Goal: Task Accomplishment & Management: Use online tool/utility

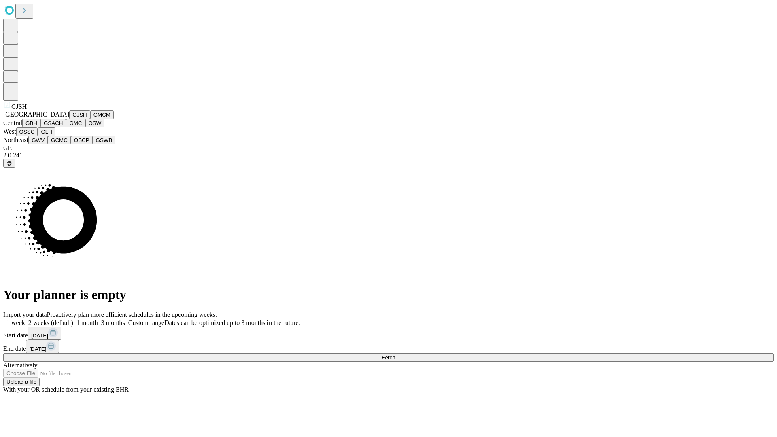
click at [69, 119] on button "GJSH" at bounding box center [79, 115] width 21 height 9
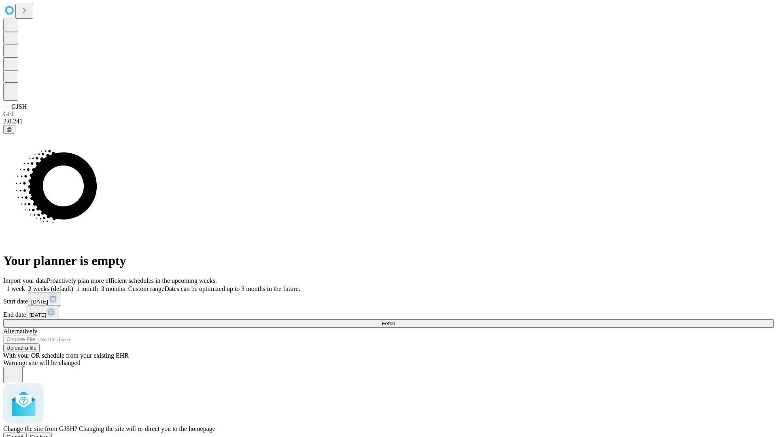
click at [49, 434] on span "Confirm" at bounding box center [39, 437] width 19 height 6
click at [98, 285] on label "1 month" at bounding box center [85, 288] width 25 height 7
click at [395, 321] on span "Fetch" at bounding box center [388, 324] width 13 height 6
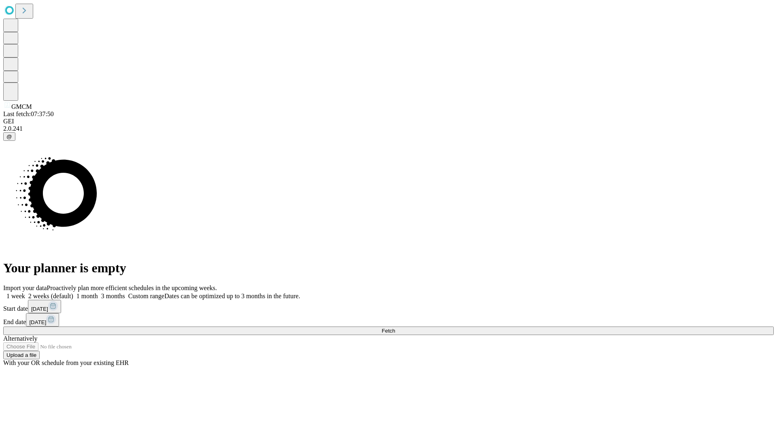
click at [98, 293] on label "1 month" at bounding box center [85, 296] width 25 height 7
click at [395, 328] on span "Fetch" at bounding box center [388, 331] width 13 height 6
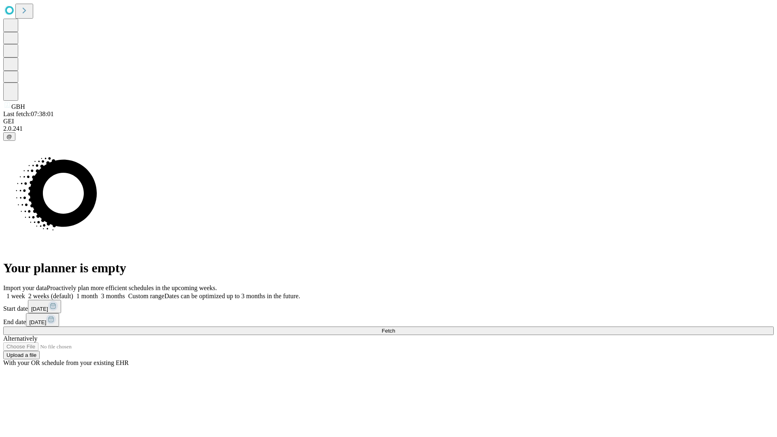
click at [98, 293] on label "1 month" at bounding box center [85, 296] width 25 height 7
click at [395, 328] on span "Fetch" at bounding box center [388, 331] width 13 height 6
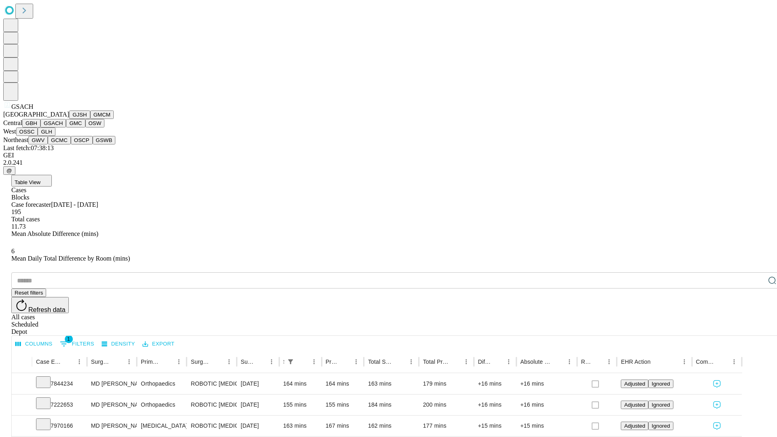
click at [66, 128] on button "GMC" at bounding box center [75, 123] width 19 height 9
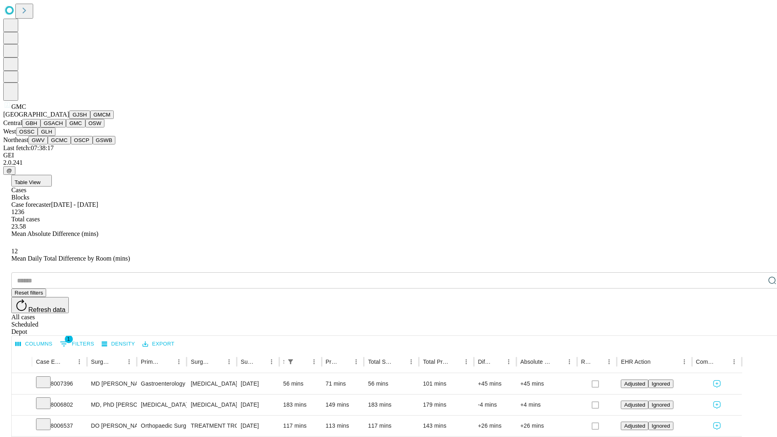
click at [85, 128] on button "OSW" at bounding box center [94, 123] width 19 height 9
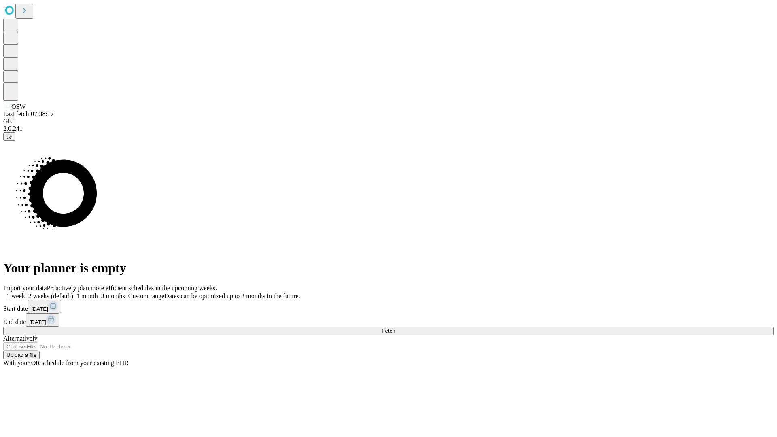
click at [98, 293] on label "1 month" at bounding box center [85, 296] width 25 height 7
click at [395, 328] on span "Fetch" at bounding box center [388, 331] width 13 height 6
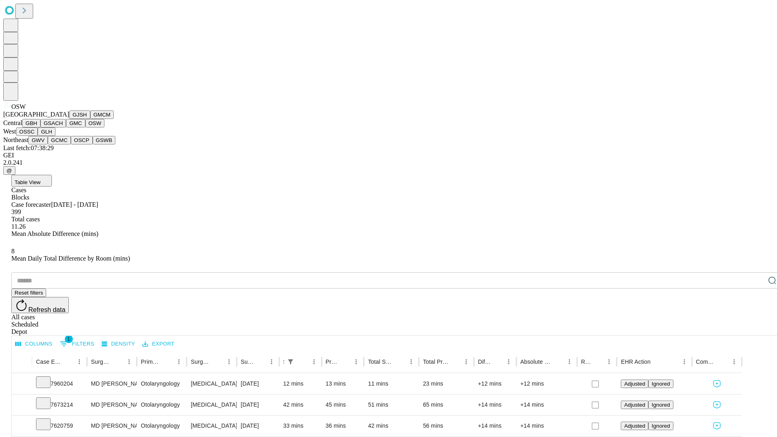
click at [38, 136] on button "OSSC" at bounding box center [27, 132] width 22 height 9
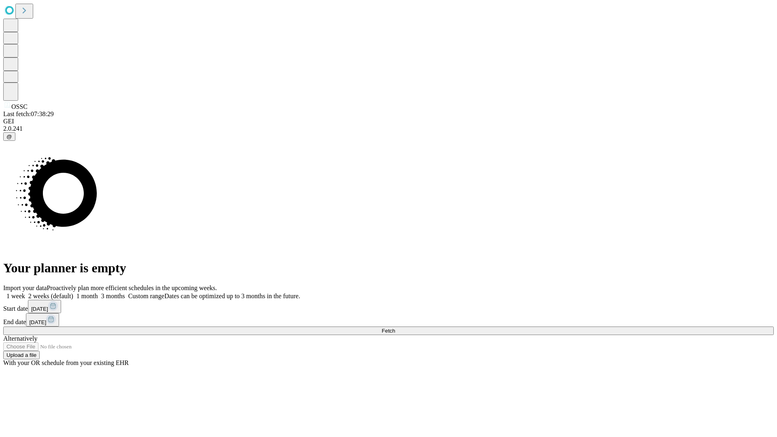
click at [98, 293] on label "1 month" at bounding box center [85, 296] width 25 height 7
click at [395, 328] on span "Fetch" at bounding box center [388, 331] width 13 height 6
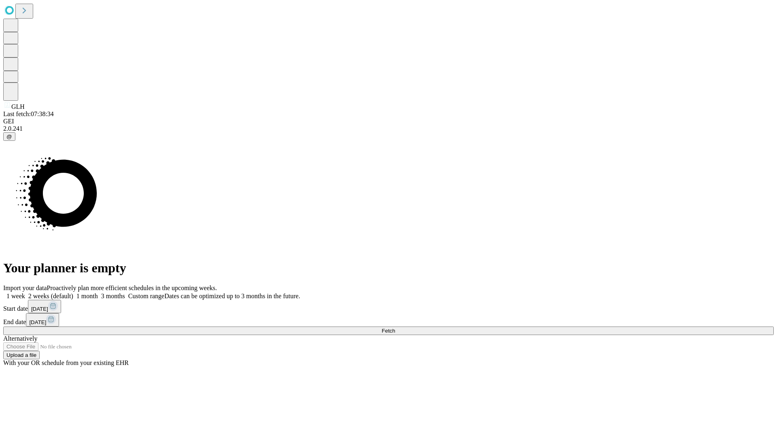
click at [98, 293] on label "1 month" at bounding box center [85, 296] width 25 height 7
click at [395, 328] on span "Fetch" at bounding box center [388, 331] width 13 height 6
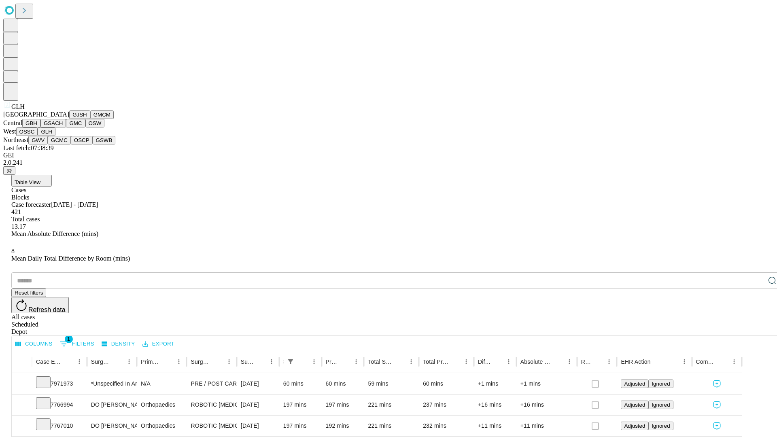
click at [48, 145] on button "GWV" at bounding box center [37, 140] width 19 height 9
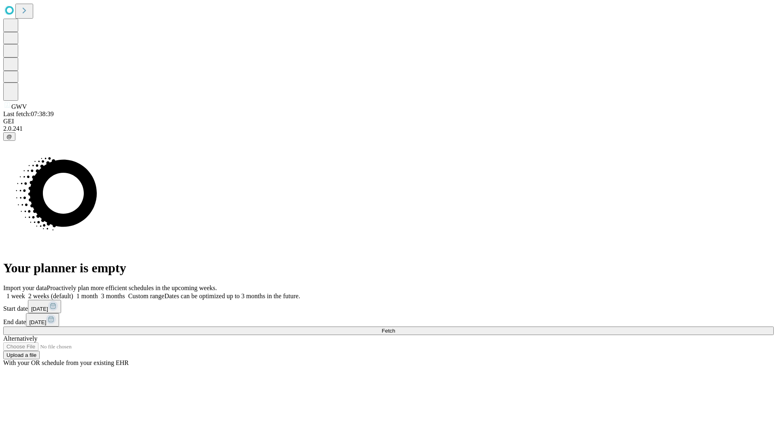
click at [98, 293] on label "1 month" at bounding box center [85, 296] width 25 height 7
click at [395, 328] on span "Fetch" at bounding box center [388, 331] width 13 height 6
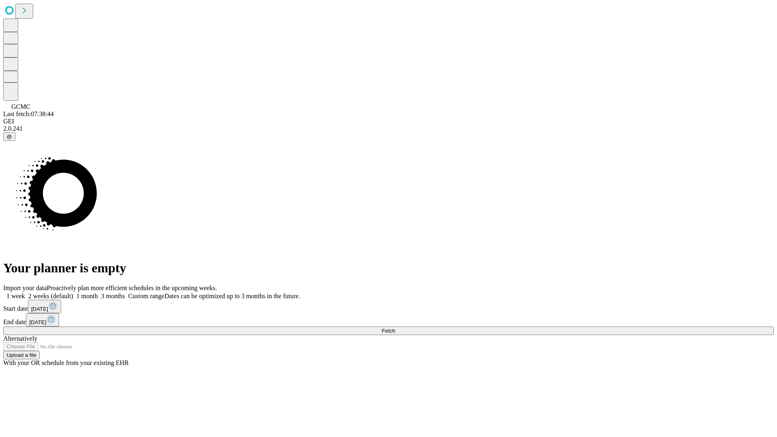
click at [98, 293] on label "1 month" at bounding box center [85, 296] width 25 height 7
click at [395, 328] on span "Fetch" at bounding box center [388, 331] width 13 height 6
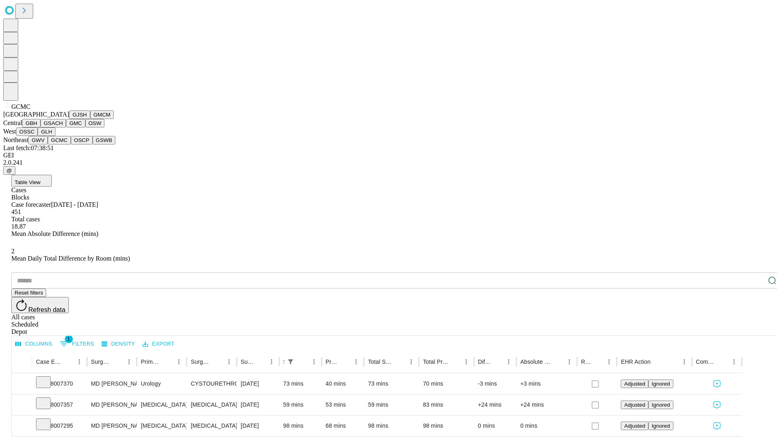
click at [71, 145] on button "OSCP" at bounding box center [82, 140] width 22 height 9
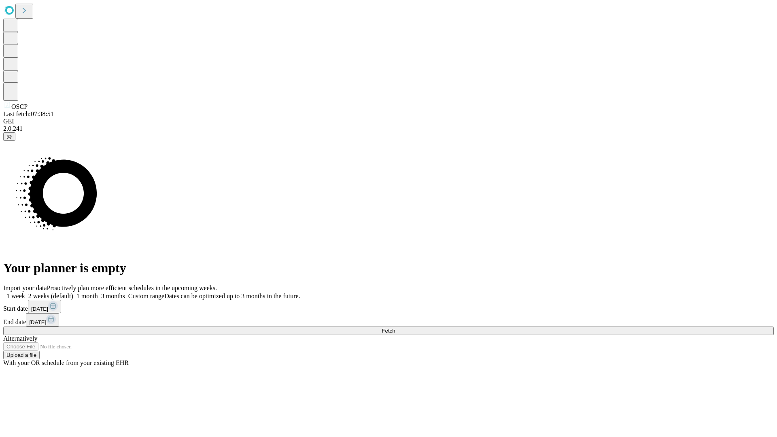
click at [395, 328] on span "Fetch" at bounding box center [388, 331] width 13 height 6
